Goal: Find specific page/section: Find specific page/section

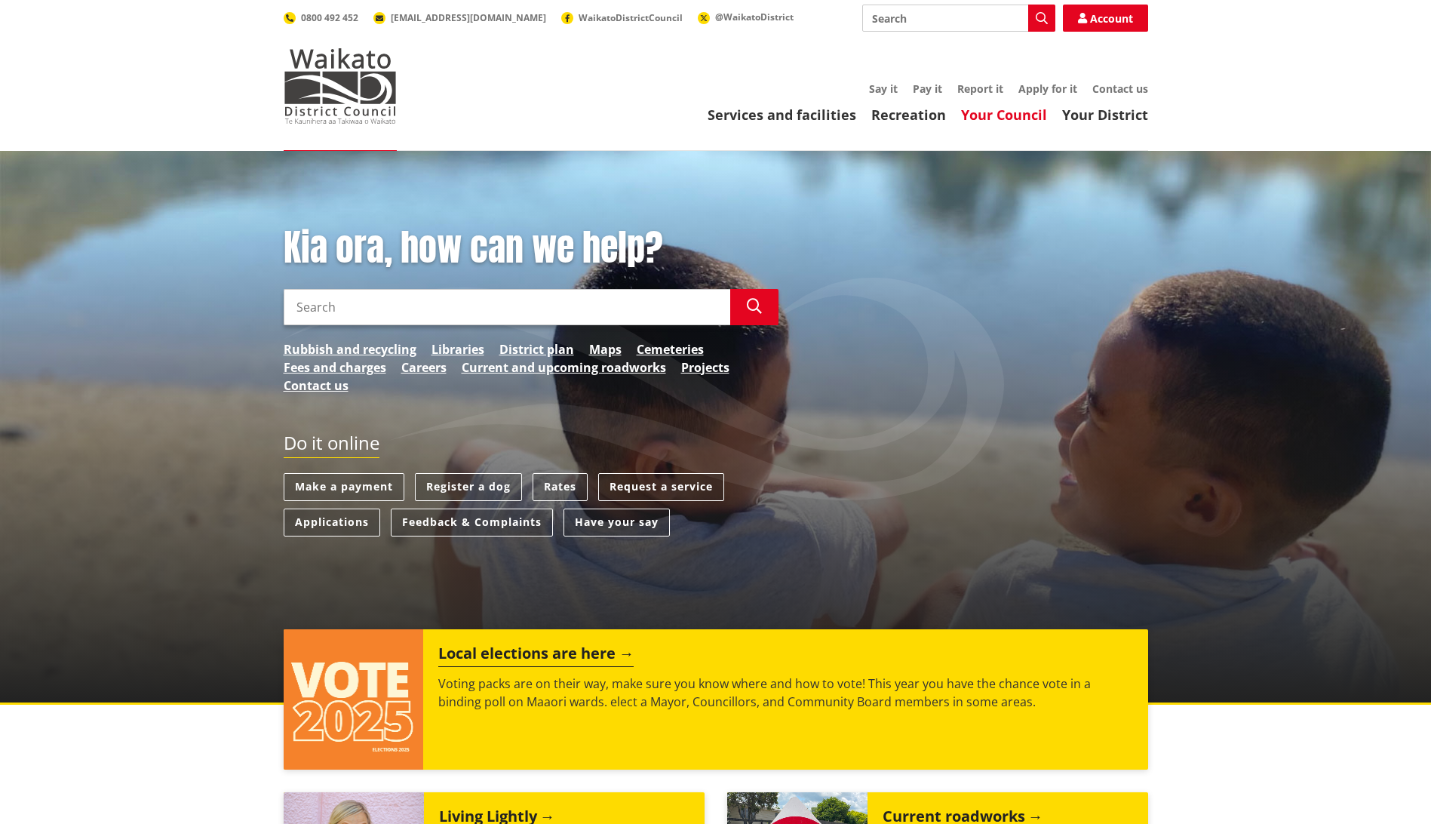
click at [1021, 108] on link "Your Council" at bounding box center [1004, 115] width 86 height 18
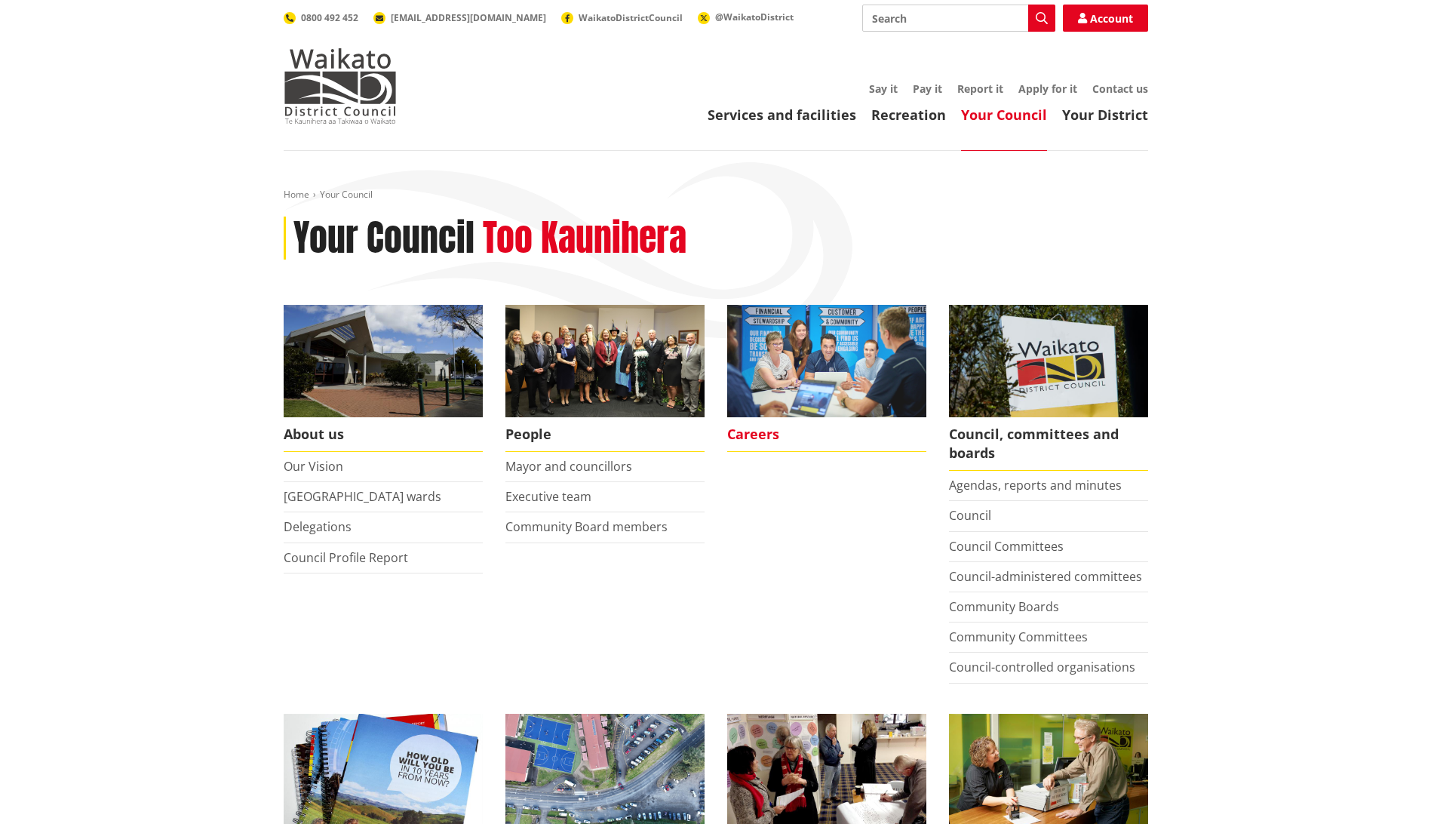
click at [753, 436] on span "Careers" at bounding box center [826, 434] width 199 height 35
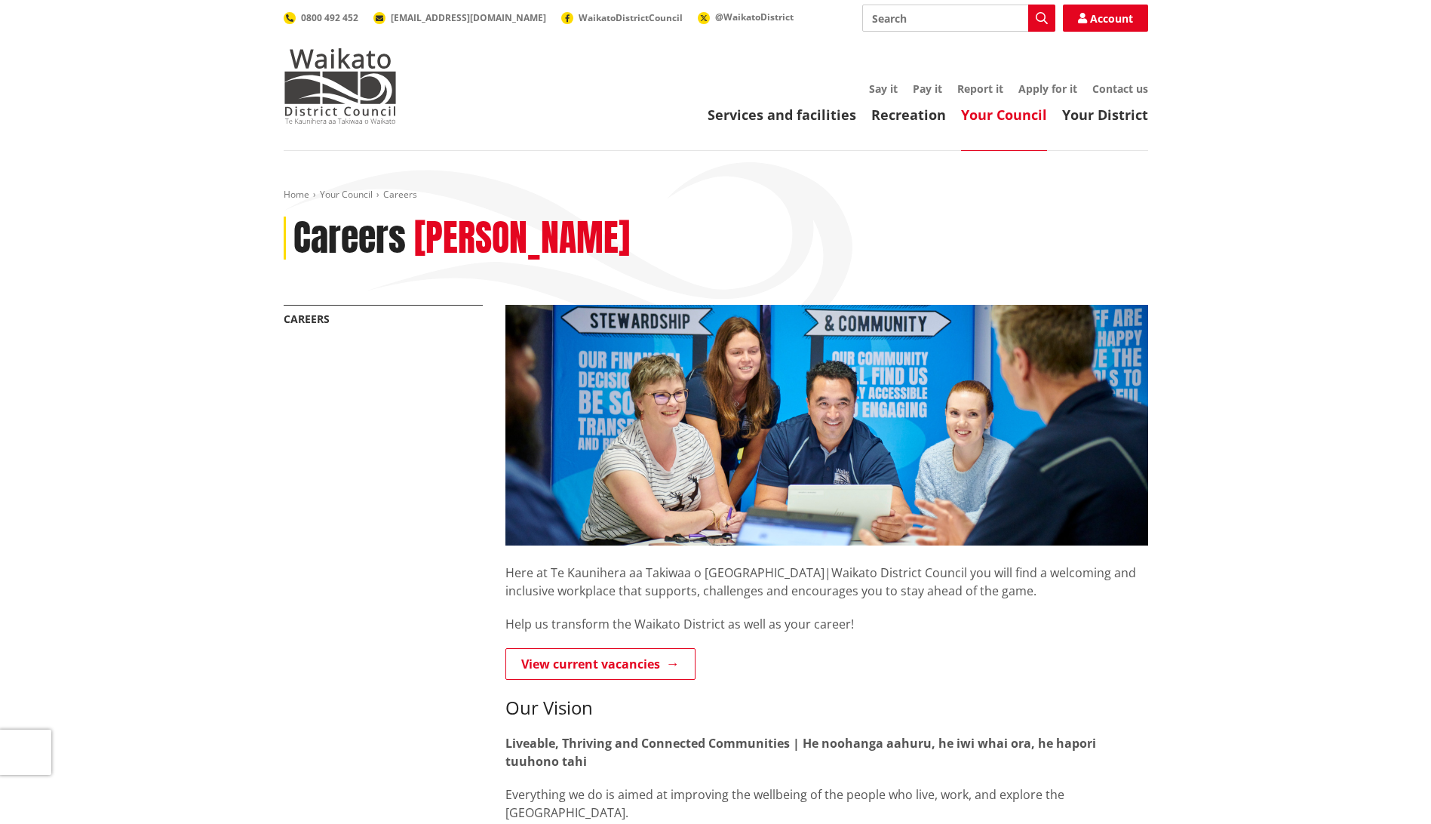
scroll to position [302, 0]
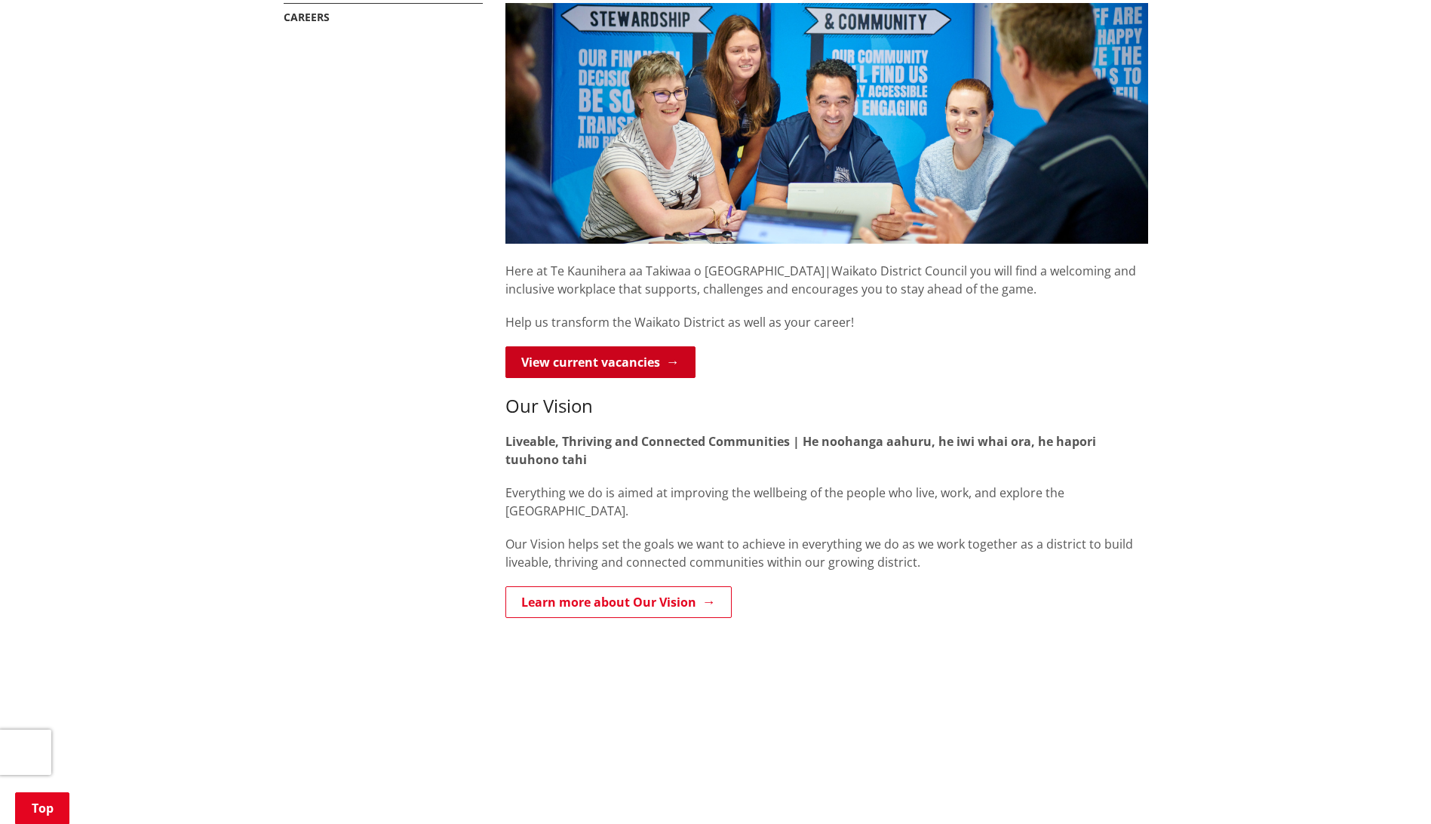
click at [610, 365] on link "View current vacancies" at bounding box center [600, 362] width 190 height 32
